Goal: Task Accomplishment & Management: Use online tool/utility

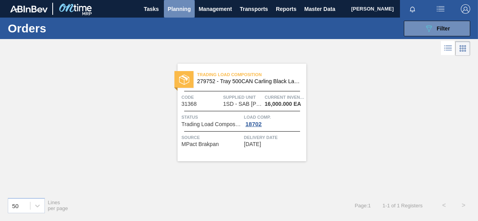
click at [179, 9] on span "Planning" at bounding box center [179, 8] width 23 height 9
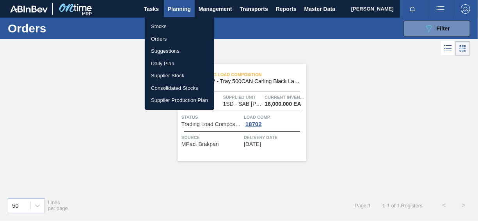
click at [166, 25] on li "Stocks" at bounding box center [179, 26] width 69 height 12
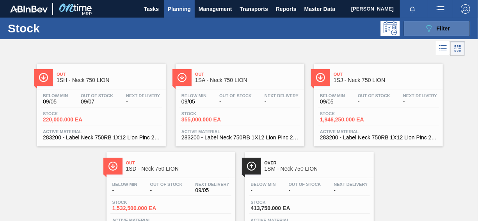
click at [425, 27] on icon "089F7B8B-B2A5-4AFE-B5C0-19BA573D28AC" at bounding box center [428, 28] width 9 height 9
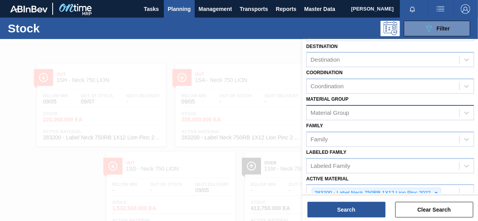
scroll to position [78, 0]
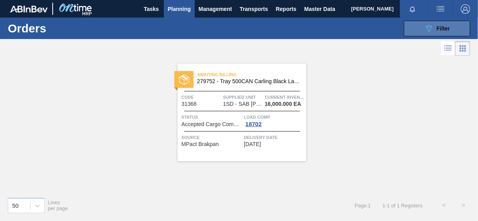
click at [424, 35] on button "089F7B8B-B2A5-4AFE-B5C0-19BA573D28AC Filter" at bounding box center [437, 29] width 66 height 16
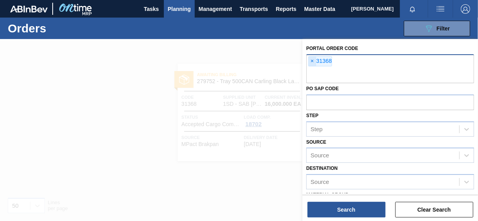
click at [312, 62] on span "×" at bounding box center [312, 61] width 7 height 9
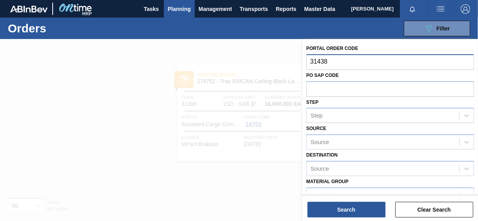
type input "31438"
click at [335, 206] on button "Search" at bounding box center [347, 210] width 78 height 16
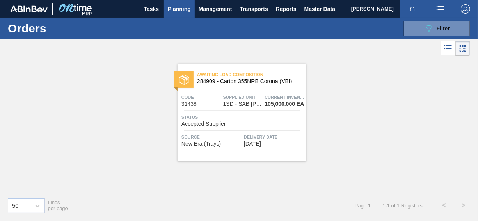
click at [213, 127] on div "Awaiting Load Composition 284909 - [GEOGRAPHIC_DATA] 355NRB Corona (VBI) Code 3…" at bounding box center [242, 113] width 129 height 98
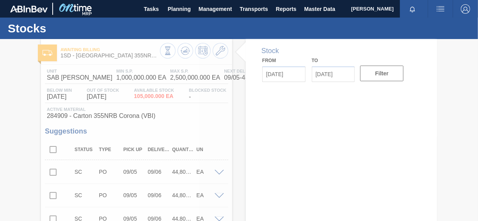
type input "[DATE]"
type input "09/18/2025"
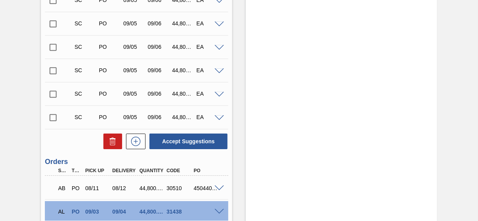
scroll to position [1210, 0]
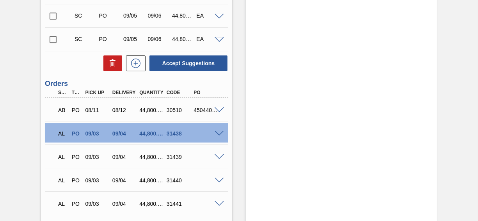
click at [221, 132] on span at bounding box center [219, 134] width 9 height 6
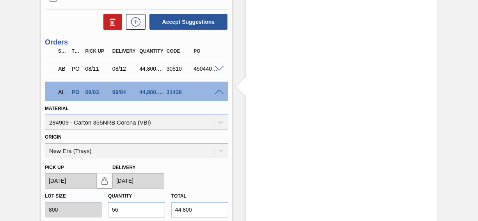
scroll to position [1249, 0]
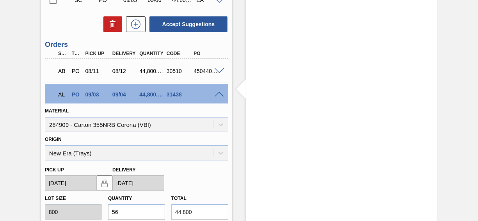
click at [217, 94] on span at bounding box center [219, 95] width 9 height 6
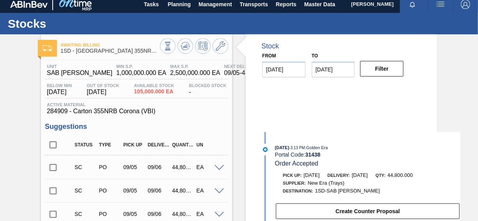
scroll to position [0, 0]
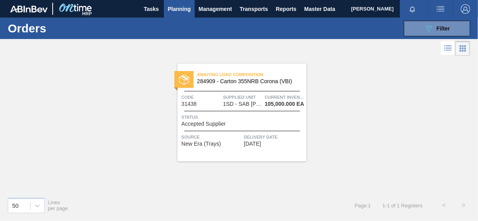
click at [202, 124] on span "Accepted Supplier" at bounding box center [204, 124] width 44 height 6
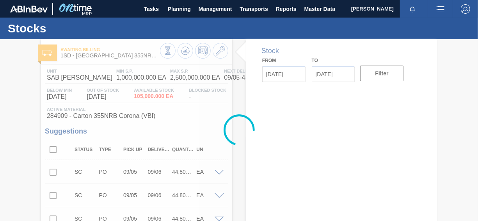
type input "[DATE]"
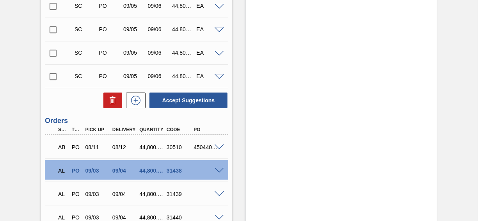
scroll to position [1171, 0]
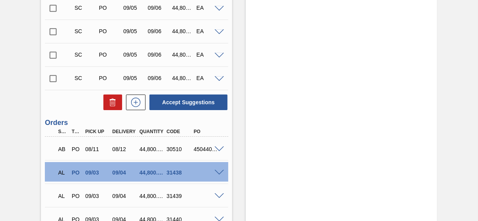
click at [221, 176] on div "AL PO 09/03 09/04 44,800.000 31438" at bounding box center [136, 172] width 183 height 20
click at [219, 172] on span at bounding box center [219, 173] width 9 height 6
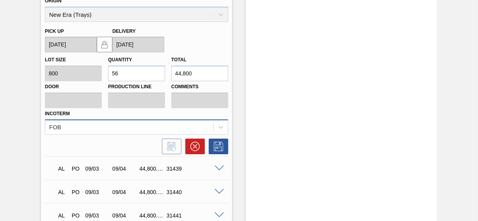
scroll to position [1288, 0]
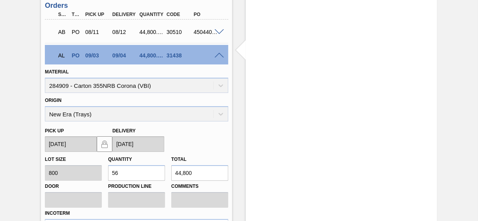
click at [218, 54] on span at bounding box center [219, 56] width 9 height 6
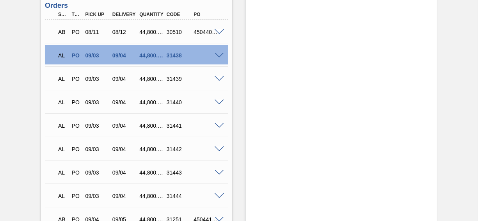
click at [219, 60] on div "AL PO 09/03 09/04 44,800.000 31438" at bounding box center [136, 55] width 183 height 20
click at [219, 57] on span at bounding box center [219, 56] width 9 height 6
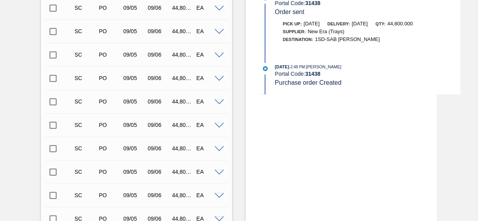
scroll to position [234, 0]
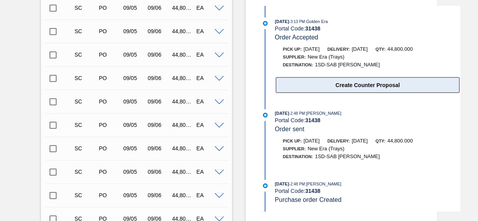
click at [383, 87] on button "Create Counter Proposal" at bounding box center [368, 85] width 184 height 16
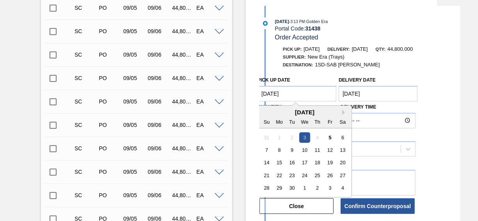
drag, startPoint x: 292, startPoint y: 94, endPoint x: 247, endPoint y: 95, distance: 45.7
click at [331, 137] on div "5" at bounding box center [330, 137] width 11 height 11
type Date "[DATE]"
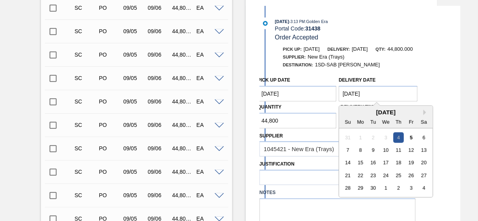
drag, startPoint x: 378, startPoint y: 96, endPoint x: 328, endPoint y: 92, distance: 50.1
click at [326, 93] on div "Pick up Date [DATE] Delivery Date [DATE] Next Month [DATE] Su Mo Tu We Th Fr Sa…" at bounding box center [337, 101] width 162 height 56
click at [413, 137] on div "5" at bounding box center [411, 137] width 11 height 11
drag, startPoint x: 376, startPoint y: 93, endPoint x: 324, endPoint y: 94, distance: 51.1
click at [324, 94] on div "Pick up Date [DATE] Delivery Date [DATE] Next Month [DATE] Su Mo Tu We Th Fr Sa…" at bounding box center [337, 101] width 162 height 56
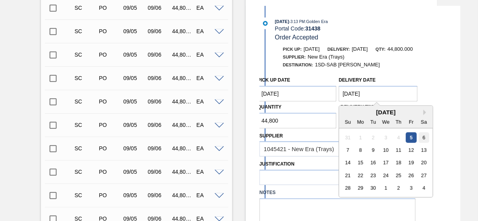
click at [424, 137] on div "6" at bounding box center [424, 137] width 11 height 11
type Date "[DATE]"
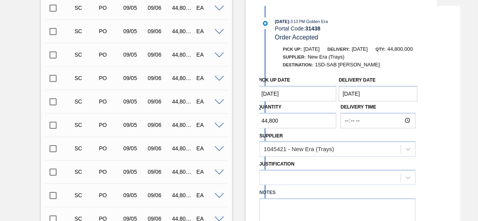
scroll to position [351, 0]
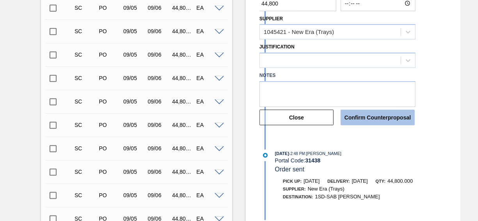
click at [378, 120] on button "Confirm Counterproposal" at bounding box center [378, 118] width 74 height 16
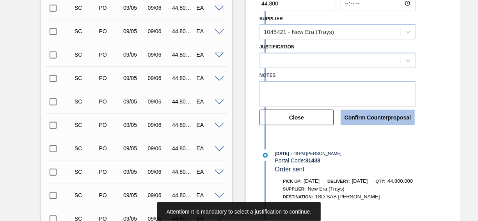
scroll to position [312, 0]
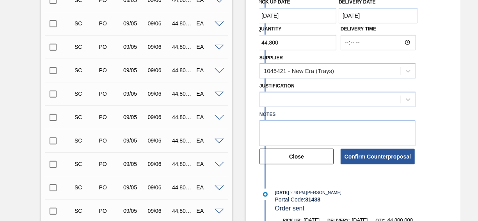
click at [406, 100] on div "Pick up Date [DATE] Delivery Date [DATE] Quantity 44,800 Delivery Time Supplier…" at bounding box center [360, 80] width 201 height 171
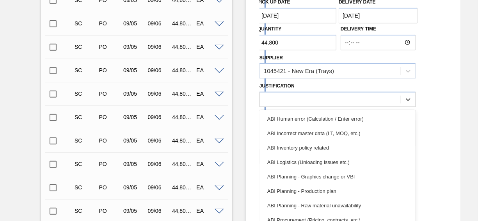
scroll to position [322, 0]
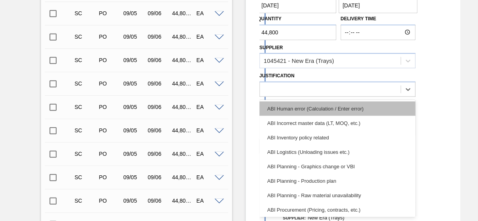
click at [344, 112] on div "ABI Human error (Calculation / Enter error)" at bounding box center [338, 108] width 156 height 14
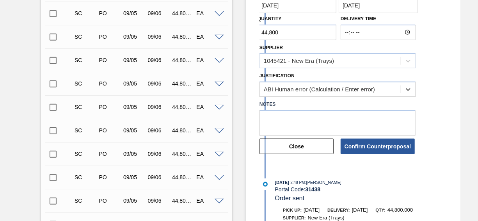
scroll to position [361, 0]
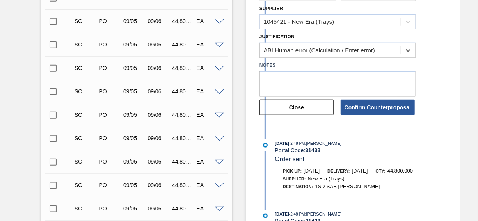
click at [365, 107] on button "Confirm Counterproposal" at bounding box center [378, 108] width 74 height 16
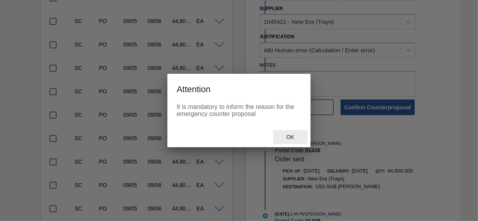
click at [291, 137] on span "Ok" at bounding box center [290, 137] width 20 height 6
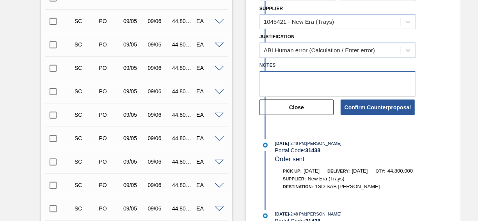
click at [294, 81] on textarea at bounding box center [338, 84] width 156 height 26
click at [379, 113] on button "Confirm Counterproposal" at bounding box center [378, 108] width 74 height 16
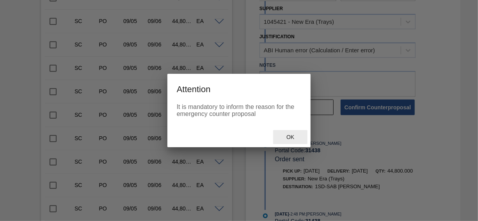
click at [289, 140] on span "Ok" at bounding box center [290, 137] width 20 height 6
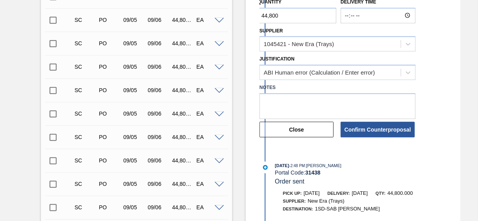
scroll to position [322, 0]
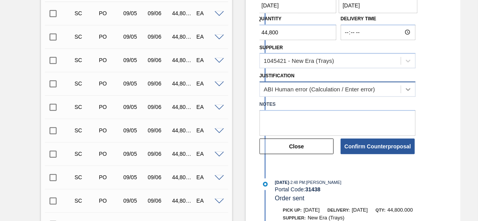
click at [407, 92] on icon at bounding box center [408, 89] width 8 height 8
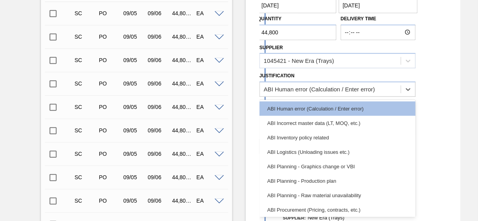
click at [329, 139] on div "ABI Inventory policy related" at bounding box center [338, 137] width 156 height 14
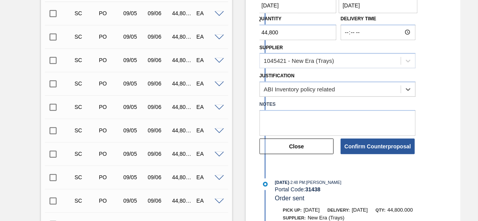
click at [377, 147] on button "Confirm Counterproposal" at bounding box center [378, 147] width 74 height 16
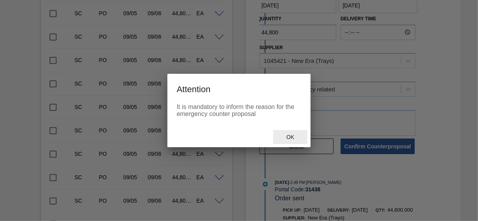
click at [292, 137] on span "Ok" at bounding box center [290, 137] width 20 height 6
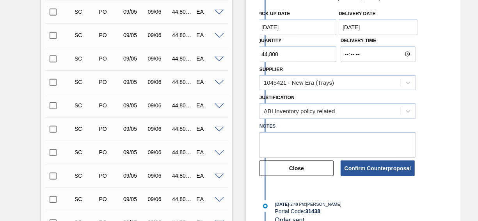
scroll to position [351, 0]
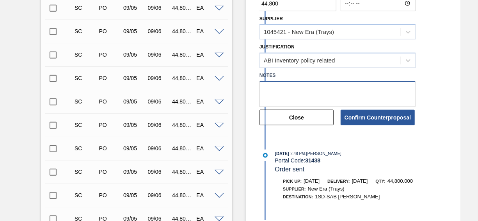
click at [288, 93] on textarea at bounding box center [338, 94] width 156 height 26
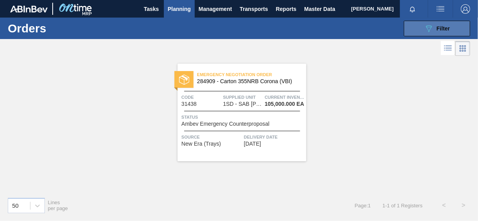
click at [442, 26] on span "Filter" at bounding box center [443, 28] width 13 height 6
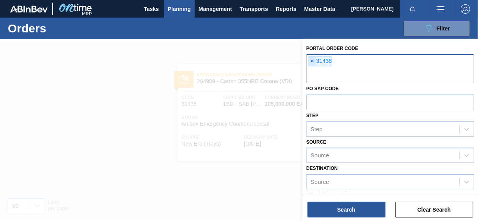
click at [310, 59] on span "×" at bounding box center [312, 61] width 7 height 9
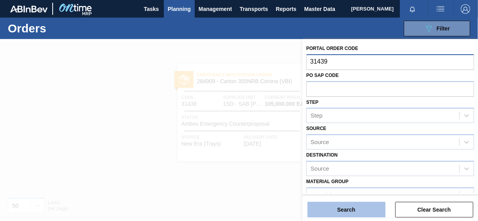
type input "31439"
click at [346, 216] on button "Search" at bounding box center [347, 210] width 78 height 16
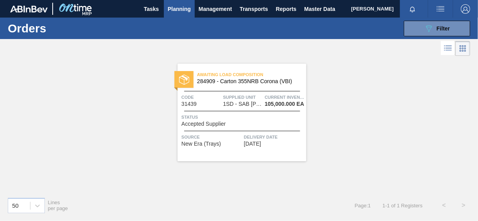
click at [208, 124] on span "Accepted Supplier" at bounding box center [204, 124] width 44 height 6
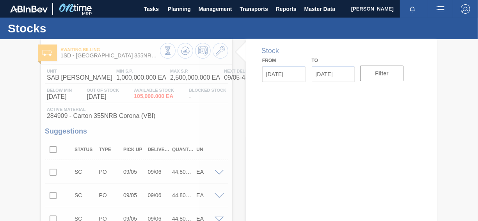
type input "[DATE]"
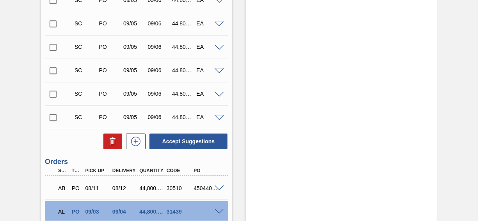
scroll to position [1249, 0]
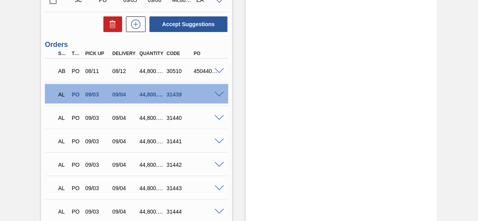
click at [219, 94] on span at bounding box center [219, 95] width 9 height 6
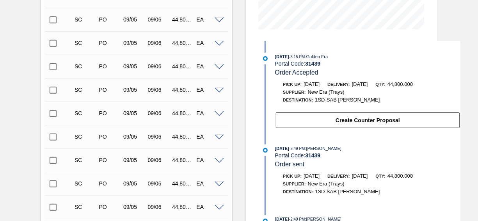
scroll to position [234, 0]
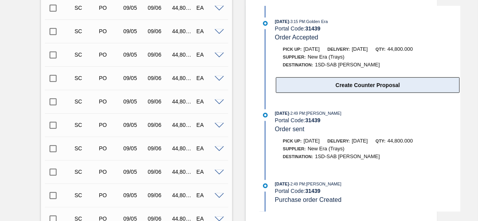
click at [388, 86] on button "Create Counter Proposal" at bounding box center [368, 85] width 184 height 16
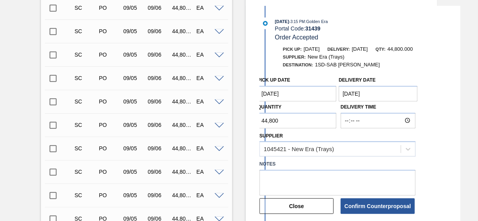
scroll to position [312, 0]
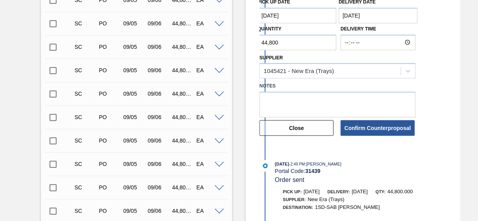
click at [307, 18] on Date "[DATE]" at bounding box center [297, 16] width 79 height 16
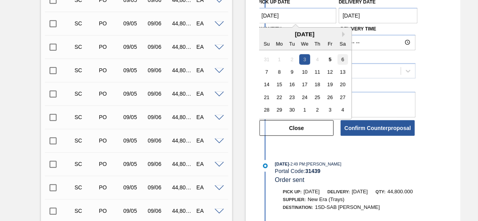
click at [342, 59] on div "6" at bounding box center [343, 59] width 11 height 11
type Date "[DATE]"
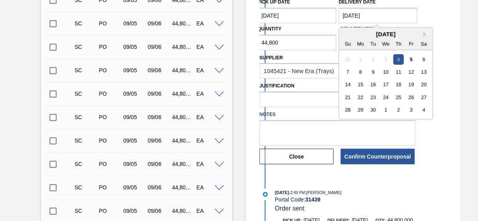
click at [378, 20] on Date "[DATE]" at bounding box center [378, 16] width 79 height 16
click at [348, 73] on div "7" at bounding box center [348, 72] width 11 height 11
type Date "[DATE]"
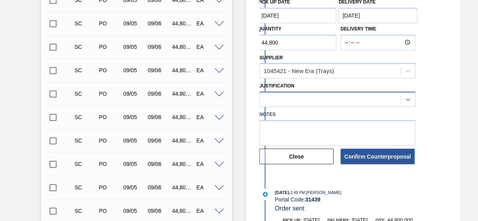
click at [411, 101] on div at bounding box center [338, 99] width 156 height 15
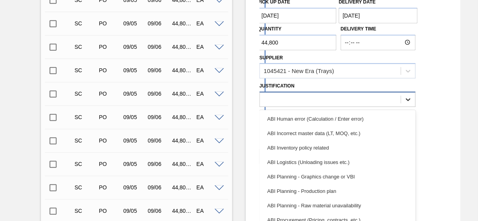
scroll to position [322, 0]
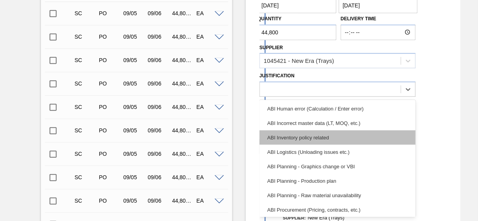
click at [326, 137] on div "ABI Inventory policy related" at bounding box center [338, 137] width 156 height 14
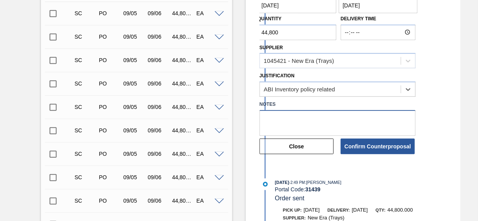
click at [284, 115] on textarea at bounding box center [338, 123] width 156 height 26
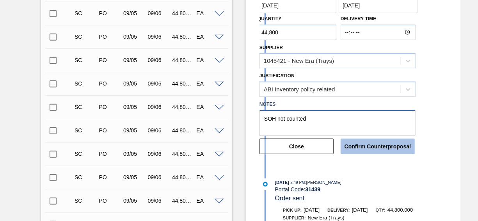
type textarea "SOH not counted"
click at [358, 145] on button "Confirm Counterproposal" at bounding box center [378, 147] width 74 height 16
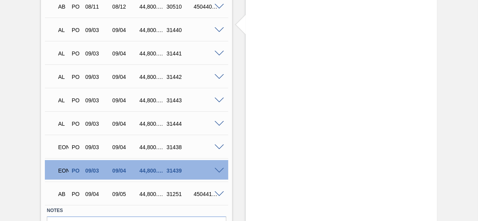
scroll to position [1362, 0]
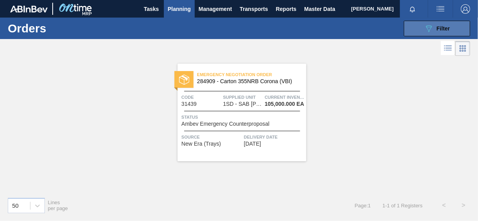
click at [427, 30] on icon "089F7B8B-B2A5-4AFE-B5C0-19BA573D28AC" at bounding box center [428, 28] width 9 height 9
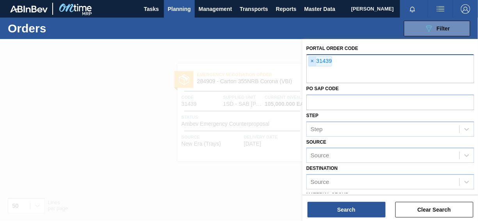
click at [312, 61] on span "×" at bounding box center [312, 61] width 7 height 9
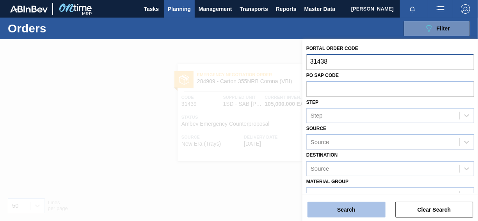
type input "31438"
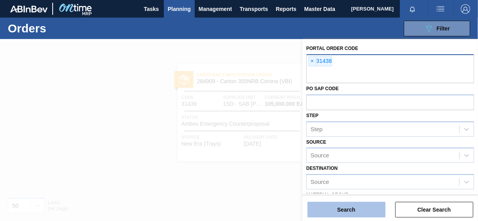
click at [348, 208] on button "Search" at bounding box center [347, 210] width 78 height 16
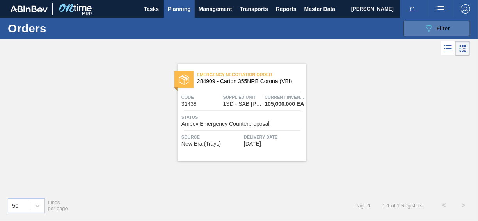
click at [420, 28] on button "089F7B8B-B2A5-4AFE-B5C0-19BA573D28AC Filter" at bounding box center [437, 29] width 66 height 16
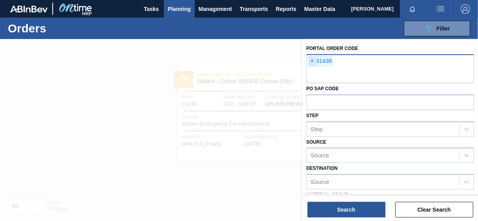
click at [315, 61] on span "×" at bounding box center [312, 61] width 7 height 9
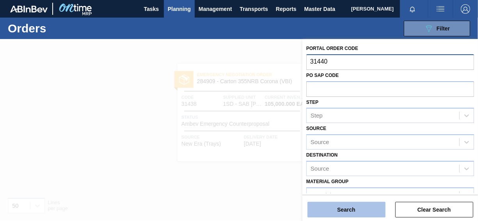
type input "31440"
click at [351, 216] on button "Search" at bounding box center [347, 210] width 78 height 16
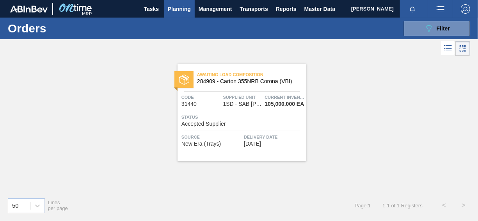
click at [210, 123] on span "Accepted Supplier" at bounding box center [204, 124] width 44 height 6
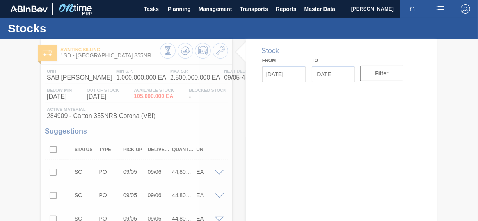
type input "[DATE]"
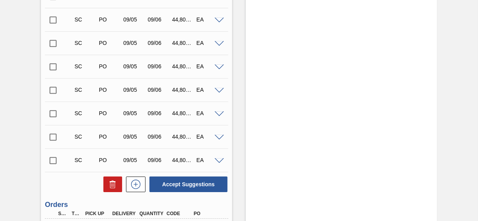
scroll to position [1167, 0]
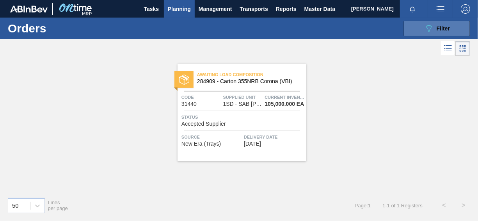
click at [441, 27] on span "Filter" at bounding box center [443, 28] width 13 height 6
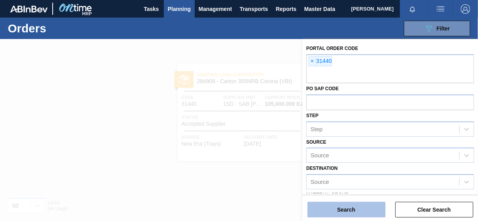
click at [345, 208] on button "Search" at bounding box center [347, 210] width 78 height 16
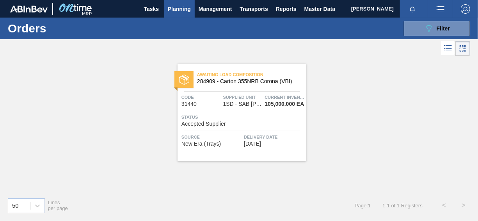
click at [197, 125] on span "Accepted Supplier" at bounding box center [204, 124] width 44 height 6
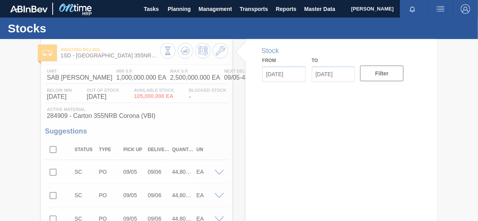
type input "[DATE]"
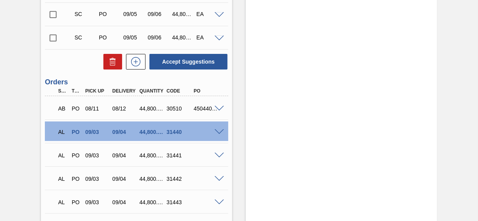
scroll to position [1249, 0]
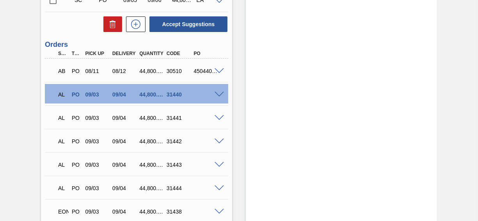
click at [221, 96] on span at bounding box center [219, 95] width 9 height 6
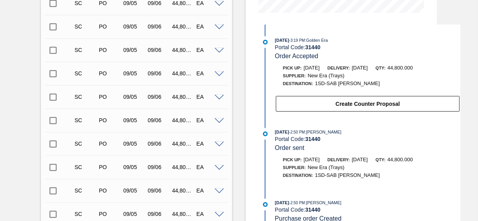
scroll to position [234, 0]
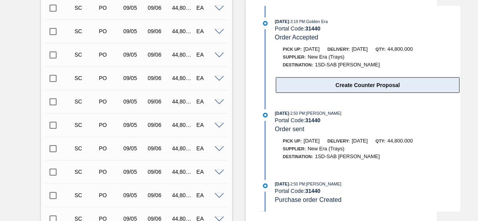
click at [363, 85] on button "Create Counter Proposal" at bounding box center [368, 85] width 184 height 16
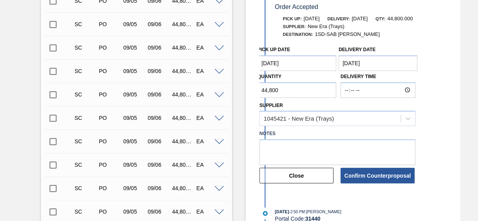
scroll to position [273, 0]
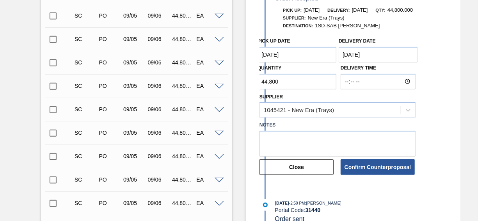
click at [288, 55] on Date "[DATE]" at bounding box center [297, 55] width 79 height 16
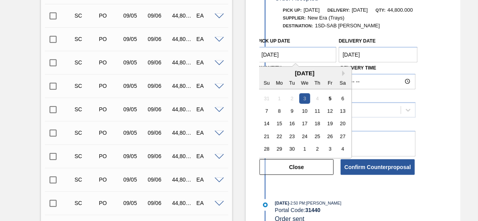
click at [343, 98] on div "6" at bounding box center [343, 98] width 11 height 11
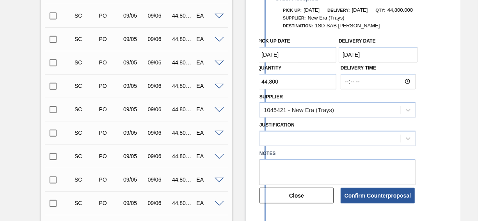
type Date "[DATE]"
click at [363, 58] on Date "[DATE]" at bounding box center [378, 55] width 79 height 16
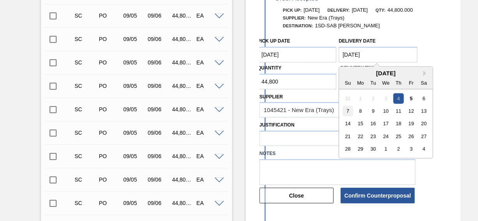
click at [348, 112] on div "7" at bounding box center [348, 111] width 11 height 11
type Date "[DATE]"
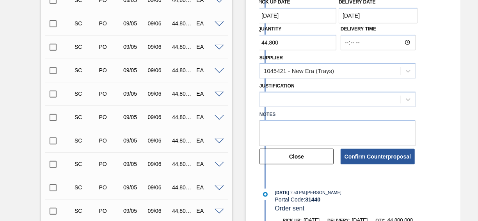
scroll to position [351, 0]
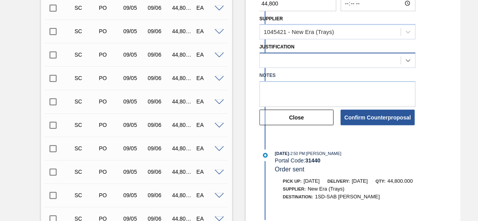
click at [407, 62] on icon at bounding box center [408, 61] width 8 height 8
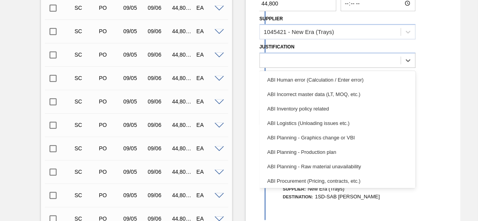
click at [299, 106] on div "ABI Inventory policy related" at bounding box center [338, 108] width 156 height 14
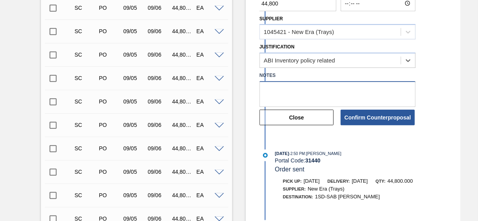
click at [292, 87] on textarea at bounding box center [338, 94] width 156 height 26
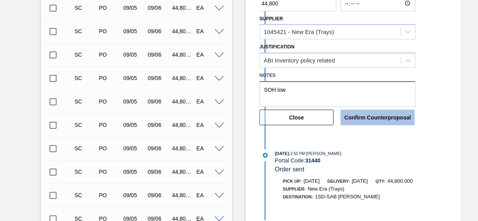
type textarea "SOH low"
click at [360, 120] on button "Confirm Counterproposal" at bounding box center [378, 118] width 74 height 16
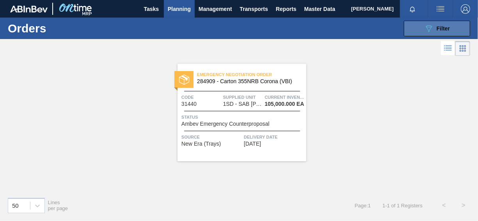
click at [425, 28] on icon "089F7B8B-B2A5-4AFE-B5C0-19BA573D28AC" at bounding box center [428, 28] width 9 height 9
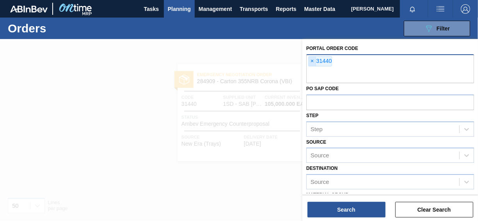
click at [310, 61] on span "×" at bounding box center [312, 61] width 7 height 9
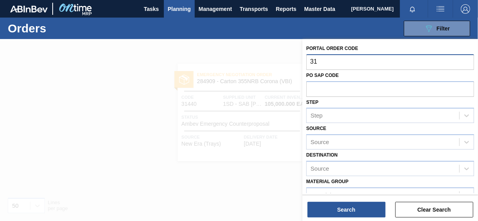
type input "3"
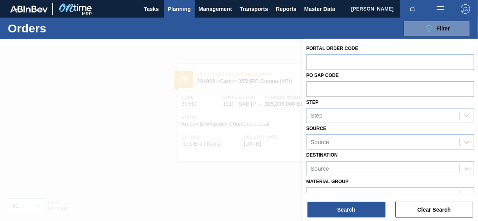
click at [260, 59] on div at bounding box center [239, 149] width 478 height 221
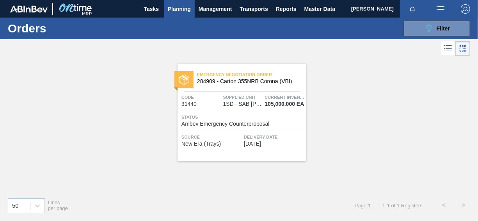
click at [83, 183] on div "Emergency Negotiation Order 284909 - Carton 355NRB Corona (VBI) Code 31440 Supp…" at bounding box center [239, 124] width 478 height 133
